Goal: Task Accomplishment & Management: Use online tool/utility

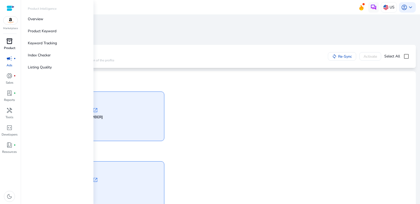
click at [9, 46] on p "Product" at bounding box center [9, 48] width 11 height 5
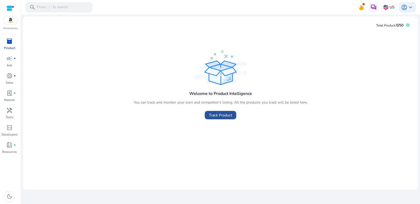
click at [233, 117] on span at bounding box center [220, 115] width 31 height 13
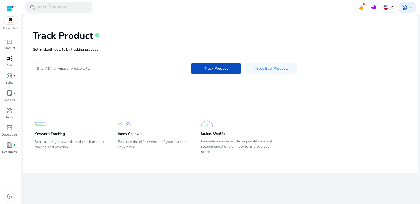
click at [8, 66] on p "Ads" at bounding box center [10, 65] width 6 height 5
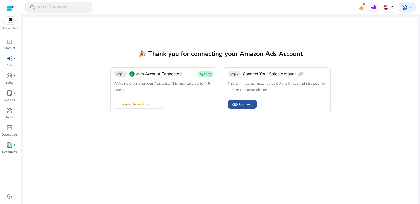
click at [245, 106] on span "Connect" at bounding box center [246, 105] width 14 height 6
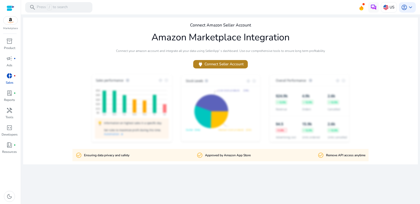
click at [227, 63] on span "power Connect Seller Account" at bounding box center [220, 64] width 46 height 6
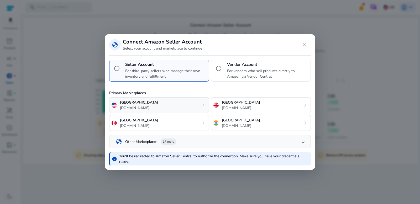
click at [154, 102] on div "United States amazon.com chevron_right" at bounding box center [159, 105] width 100 height 16
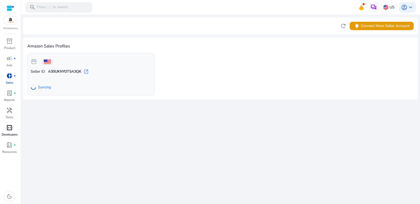
click at [9, 128] on span "code_blocks" at bounding box center [9, 128] width 6 height 6
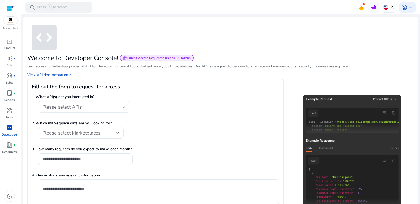
click at [73, 106] on span "Please select APIs" at bounding box center [62, 107] width 40 height 6
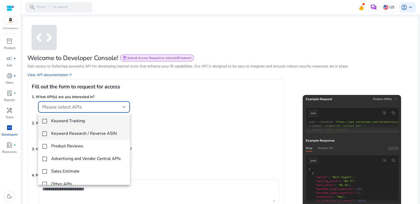
click at [66, 133] on h4 "Keyword Research / Reverse ASIN" at bounding box center [84, 133] width 66 height 5
click at [53, 120] on h4 "Keyword Tracking" at bounding box center [68, 121] width 34 height 5
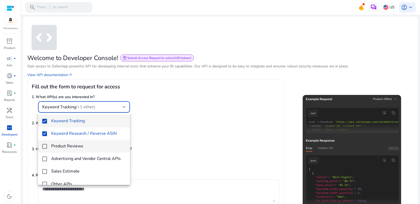
click at [64, 144] on h4 "Product Reviews" at bounding box center [67, 146] width 32 height 5
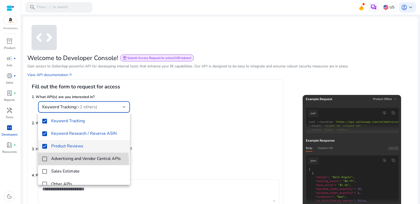
drag, startPoint x: 67, startPoint y: 162, endPoint x: 69, endPoint y: 175, distance: 12.7
click at [67, 162] on mat-option "Advertising and Vendor Central APIs" at bounding box center [84, 159] width 92 height 13
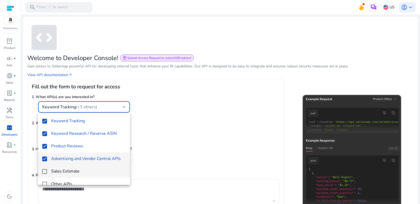
click at [69, 175] on mat-option "Sales Estimate" at bounding box center [84, 171] width 92 height 13
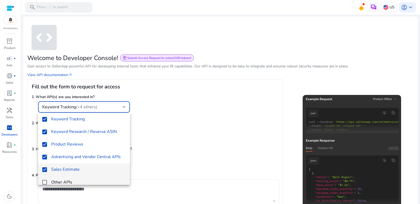
scroll to position [8, 0]
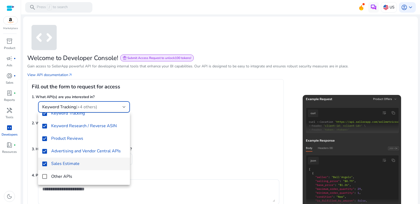
click at [72, 175] on span "Other APIs" at bounding box center [88, 177] width 75 height 6
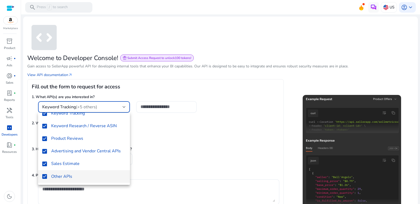
click at [171, 154] on div at bounding box center [210, 102] width 420 height 204
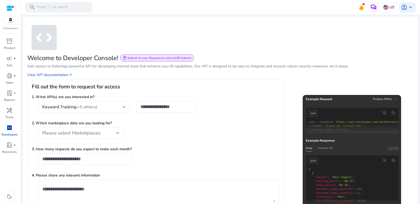
click at [75, 107] on h4 "Keyword Tracking (+5 others)" at bounding box center [69, 106] width 55 height 5
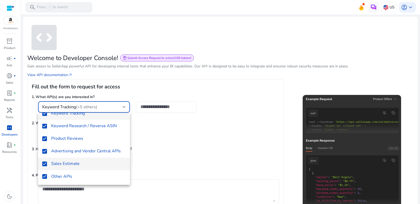
click at [76, 175] on span "Other APIs" at bounding box center [88, 177] width 75 height 6
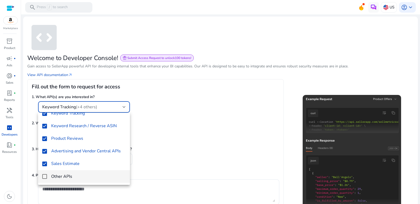
click at [152, 160] on div at bounding box center [210, 102] width 420 height 204
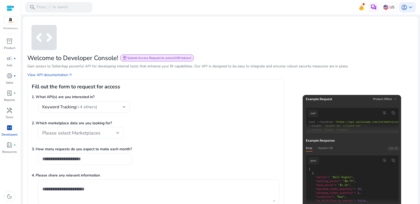
click at [93, 136] on div "Please select Marketplaces" at bounding box center [80, 133] width 77 height 12
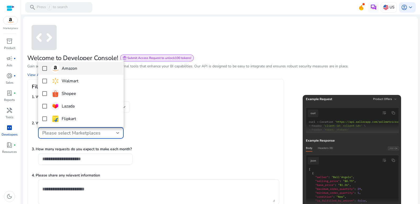
click at [80, 71] on span "Amazon" at bounding box center [85, 68] width 68 height 8
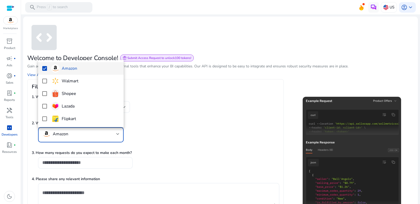
scroll to position [0, 0]
click at [79, 158] on div at bounding box center [210, 102] width 420 height 204
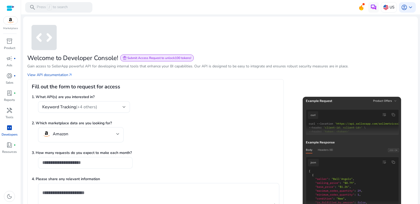
click at [78, 165] on div at bounding box center [85, 163] width 86 height 12
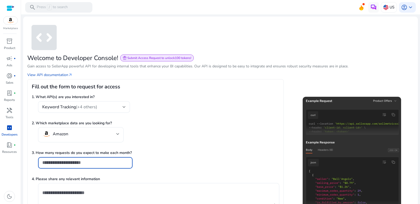
click at [80, 162] on input "number" at bounding box center [85, 163] width 86 height 6
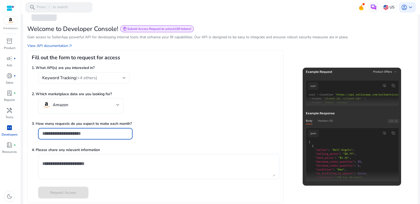
scroll to position [30, 0]
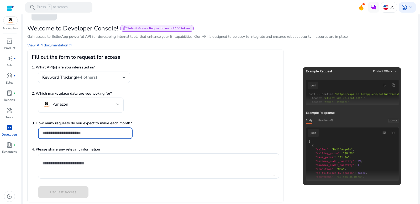
type input "****"
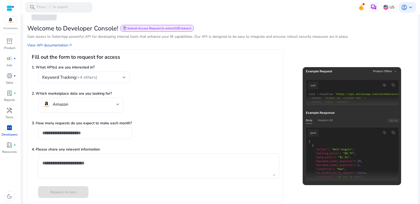
click at [255, 101] on div "2. Which marketplace data are you looking for? Amazon" at bounding box center [155, 105] width 247 height 28
click at [123, 164] on textarea at bounding box center [158, 166] width 233 height 20
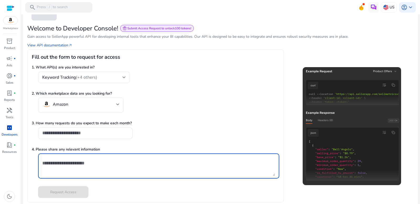
scroll to position [32, 0]
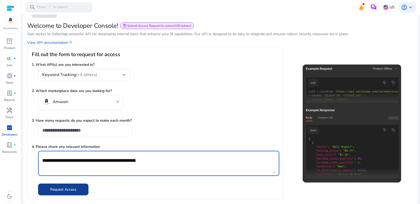
type textarea "**********"
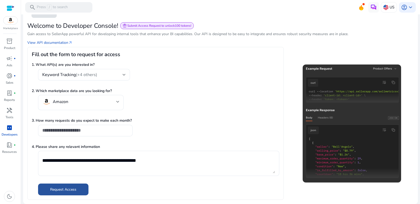
click at [72, 191] on span "Request Access" at bounding box center [63, 190] width 26 height 6
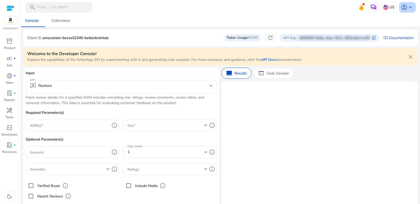
click at [401, 8] on span "account_circle" at bounding box center [404, 7] width 6 height 6
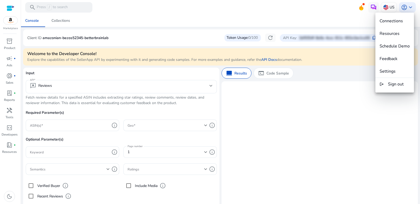
click at [250, 111] on div at bounding box center [210, 102] width 420 height 204
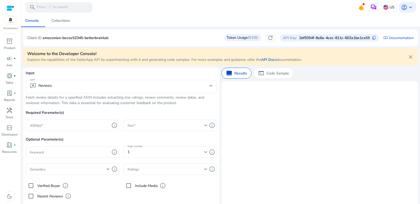
click at [309, 38] on p "1bf9354f-8e6e-4cec-811c-602a1be1ca55" at bounding box center [334, 38] width 71 height 6
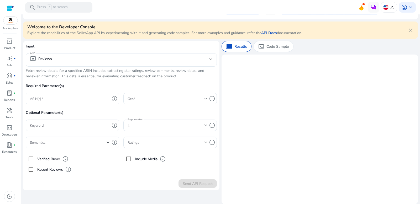
click at [104, 60] on mat-select-trigger "reviews Reviews" at bounding box center [119, 59] width 179 height 6
click at [164, 65] on div "reviews Reviews" at bounding box center [121, 59] width 183 height 13
click at [213, 58] on div "API reviews Reviews" at bounding box center [121, 59] width 191 height 13
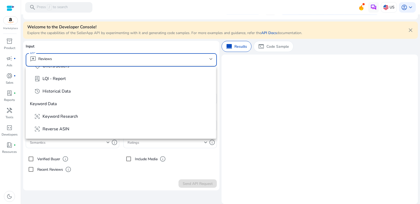
scroll to position [48, 0]
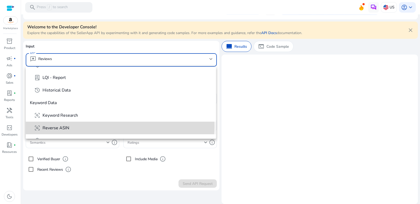
click at [114, 126] on span "frame_inspect Reverse ASIN" at bounding box center [123, 128] width 178 height 6
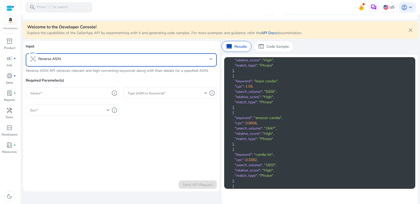
scroll to position [1658, 0]
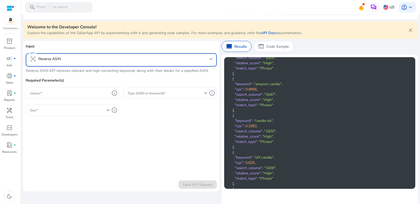
click at [100, 57] on mat-select-trigger "frame_inspect Reverse ASIN" at bounding box center [119, 59] width 179 height 6
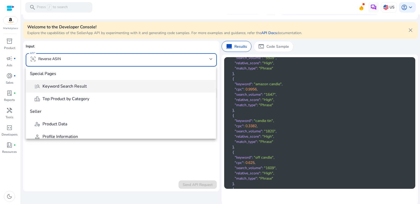
scroll to position [192, 0]
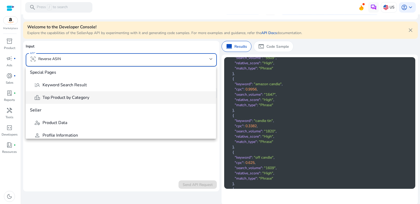
click at [94, 96] on span "leaderboard Top Product by Category" at bounding box center [123, 97] width 178 height 6
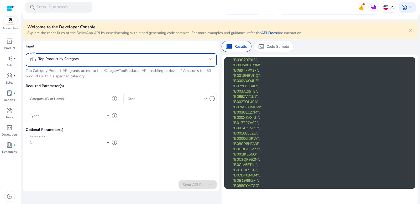
scroll to position [0, 0]
click at [278, 45] on p "Code Sample" at bounding box center [277, 47] width 23 height 6
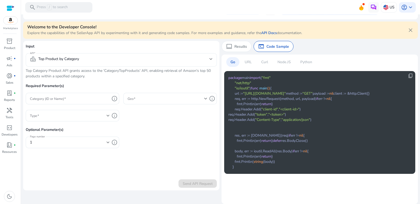
click at [168, 61] on mat-select-trigger "leaderboard Top Product by Category" at bounding box center [119, 59] width 179 height 6
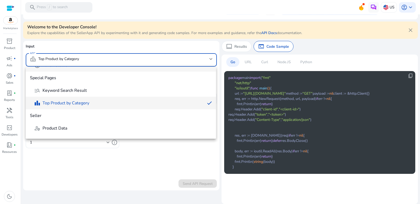
scroll to position [186, 0]
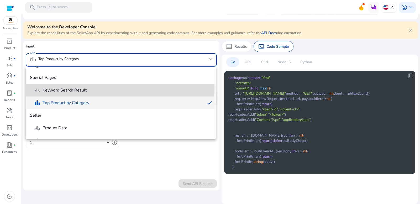
click at [108, 88] on span "manage_search Keyword Search Result" at bounding box center [123, 90] width 178 height 6
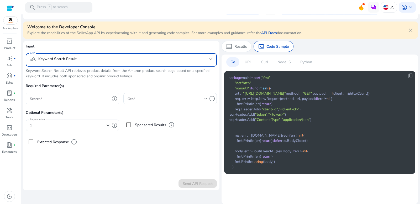
click at [90, 58] on mat-select-trigger "manage_search Keyword Search Result" at bounding box center [119, 59] width 179 height 6
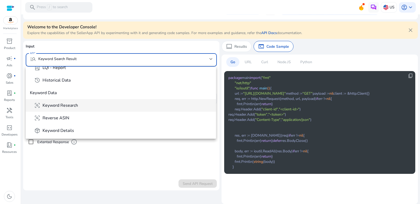
scroll to position [59, 0]
click at [90, 108] on span "frame_inspect Keyword Research" at bounding box center [123, 105] width 178 height 6
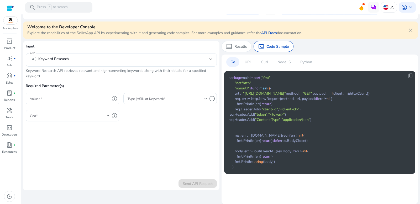
click at [265, 60] on p "Curl" at bounding box center [264, 62] width 7 height 6
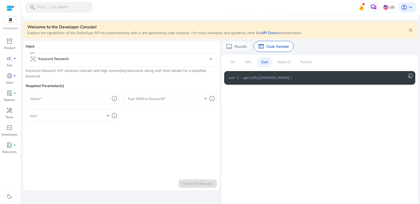
click at [237, 49] on div "computer Results" at bounding box center [236, 46] width 30 height 11
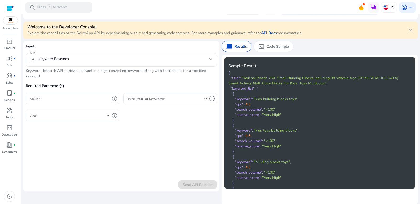
click at [163, 100] on span at bounding box center [166, 99] width 77 height 6
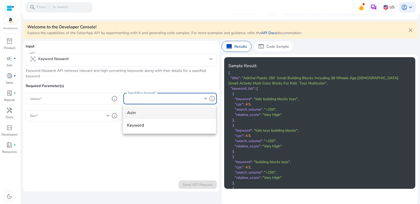
click at [162, 110] on span "asin" at bounding box center [169, 113] width 84 height 6
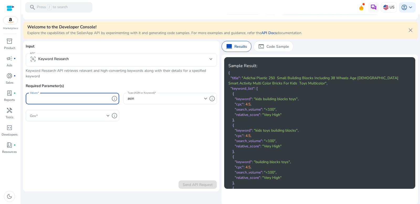
click at [84, 98] on input "Values" at bounding box center [70, 99] width 80 height 6
click at [99, 86] on p "Required Parameter(s)" at bounding box center [121, 88] width 191 height 10
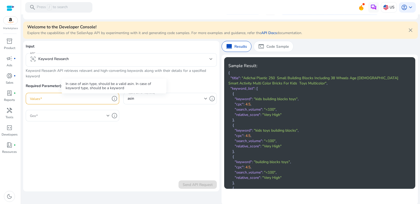
click at [114, 100] on span "info" at bounding box center [114, 99] width 6 height 6
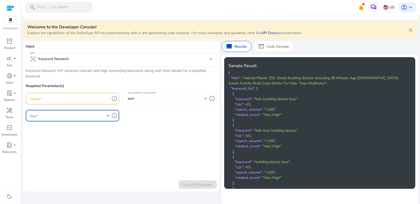
click at [107, 114] on div at bounding box center [108, 116] width 3 height 6
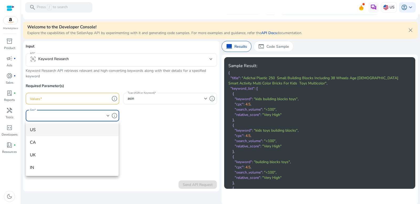
click at [97, 134] on mat-option "US" at bounding box center [72, 130] width 93 height 13
